Goal: Register for event/course

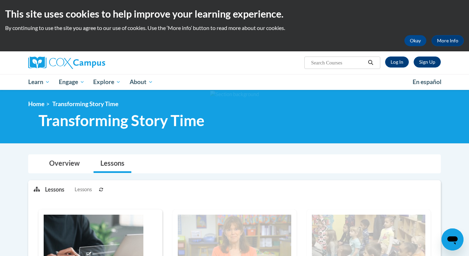
click at [98, 188] on button at bounding box center [101, 188] width 8 height 17
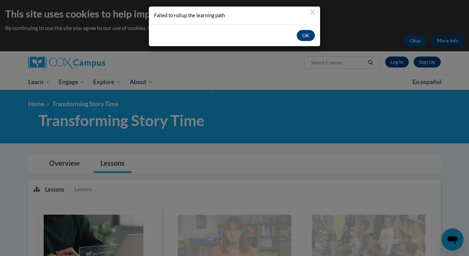
click at [304, 33] on button "OK" at bounding box center [306, 35] width 18 height 11
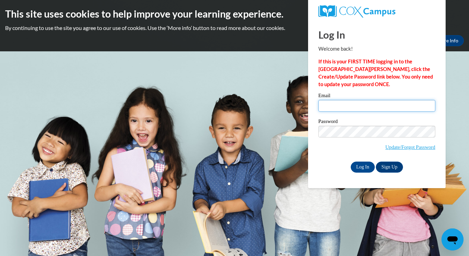
type input "[DOMAIN_NAME][EMAIL_ADDRESS][DOMAIN_NAME]"
click at [363, 168] on input "Log In" at bounding box center [363, 166] width 24 height 11
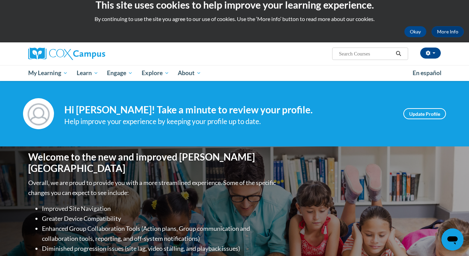
scroll to position [7, 0]
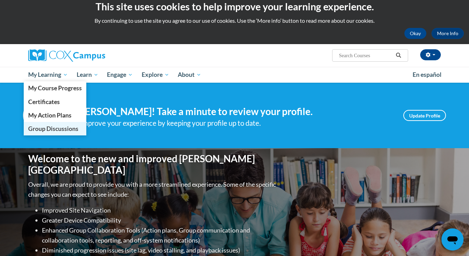
click at [49, 125] on span "Group Discussions" at bounding box center [53, 128] width 50 height 7
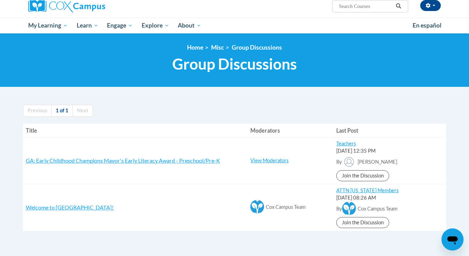
scroll to position [59, 0]
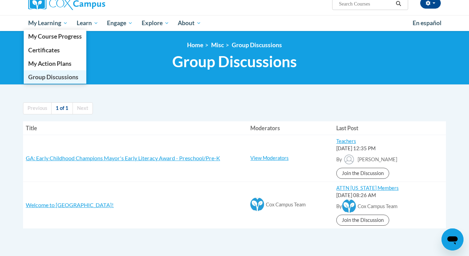
click at [62, 78] on span "Group Discussions" at bounding box center [53, 76] width 50 height 7
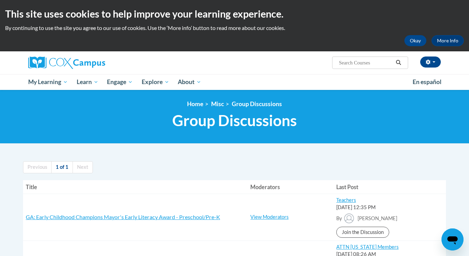
click at [366, 63] on input "Search..." at bounding box center [366, 63] width 55 height 8
click at [360, 63] on input "Search..." at bounding box center [366, 63] width 55 height 8
click at [341, 62] on input "Search..." at bounding box center [366, 63] width 55 height 8
type input "the power of language"
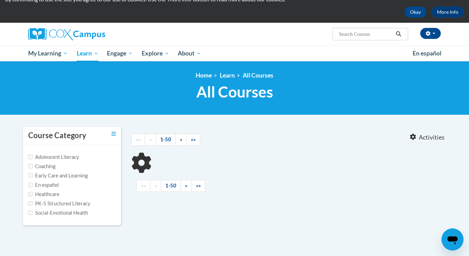
type input "the power of language"
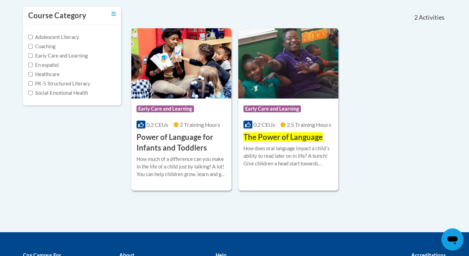
scroll to position [149, 0]
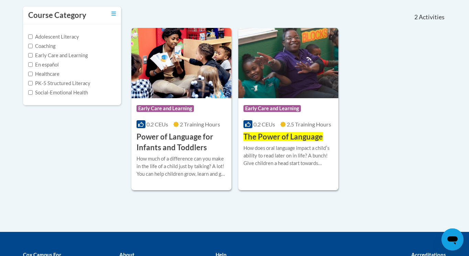
click at [294, 131] on h3 "The Power of Language" at bounding box center [284, 136] width 80 height 11
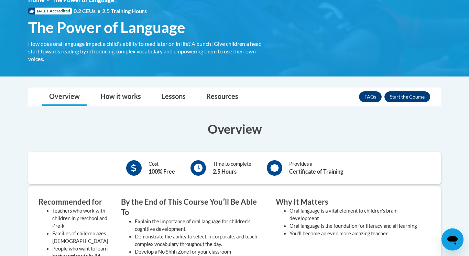
scroll to position [98, 0]
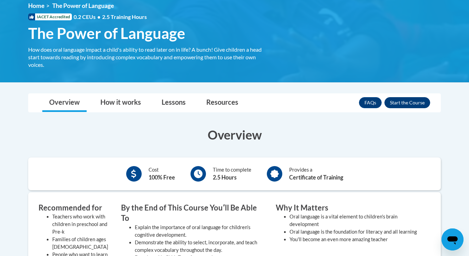
click at [392, 99] on button "Enroll" at bounding box center [408, 102] width 46 height 11
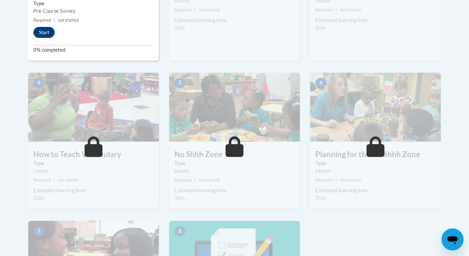
scroll to position [333, 0]
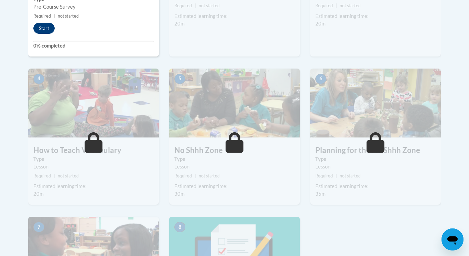
click at [48, 27] on button "Start" at bounding box center [43, 28] width 21 height 11
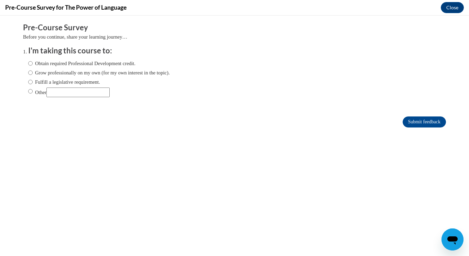
scroll to position [0, 0]
click at [30, 63] on input "Obtain required Professional Development credit." at bounding box center [30, 64] width 4 height 8
radio input "true"
click at [414, 120] on input "Submit feedback" at bounding box center [424, 121] width 43 height 11
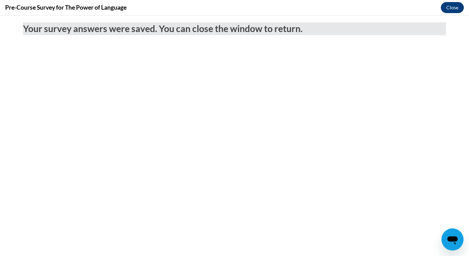
click at [452, 10] on button "Close" at bounding box center [452, 7] width 23 height 11
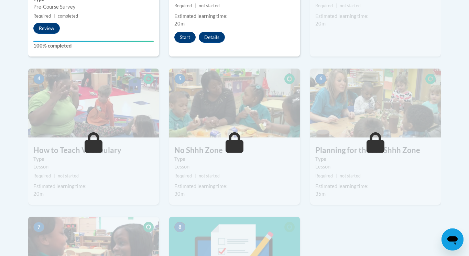
click at [188, 36] on button "Start" at bounding box center [184, 37] width 21 height 11
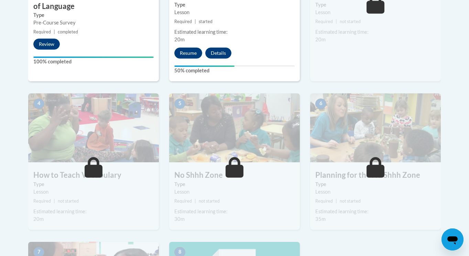
scroll to position [324, 0]
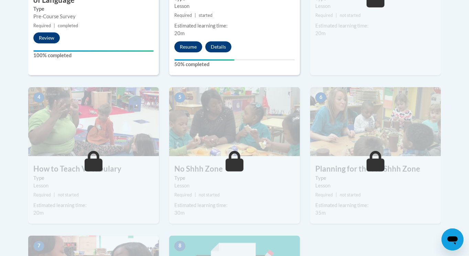
click at [186, 43] on button "Resume" at bounding box center [188, 46] width 28 height 11
